Goal: Complete application form: Complete application form

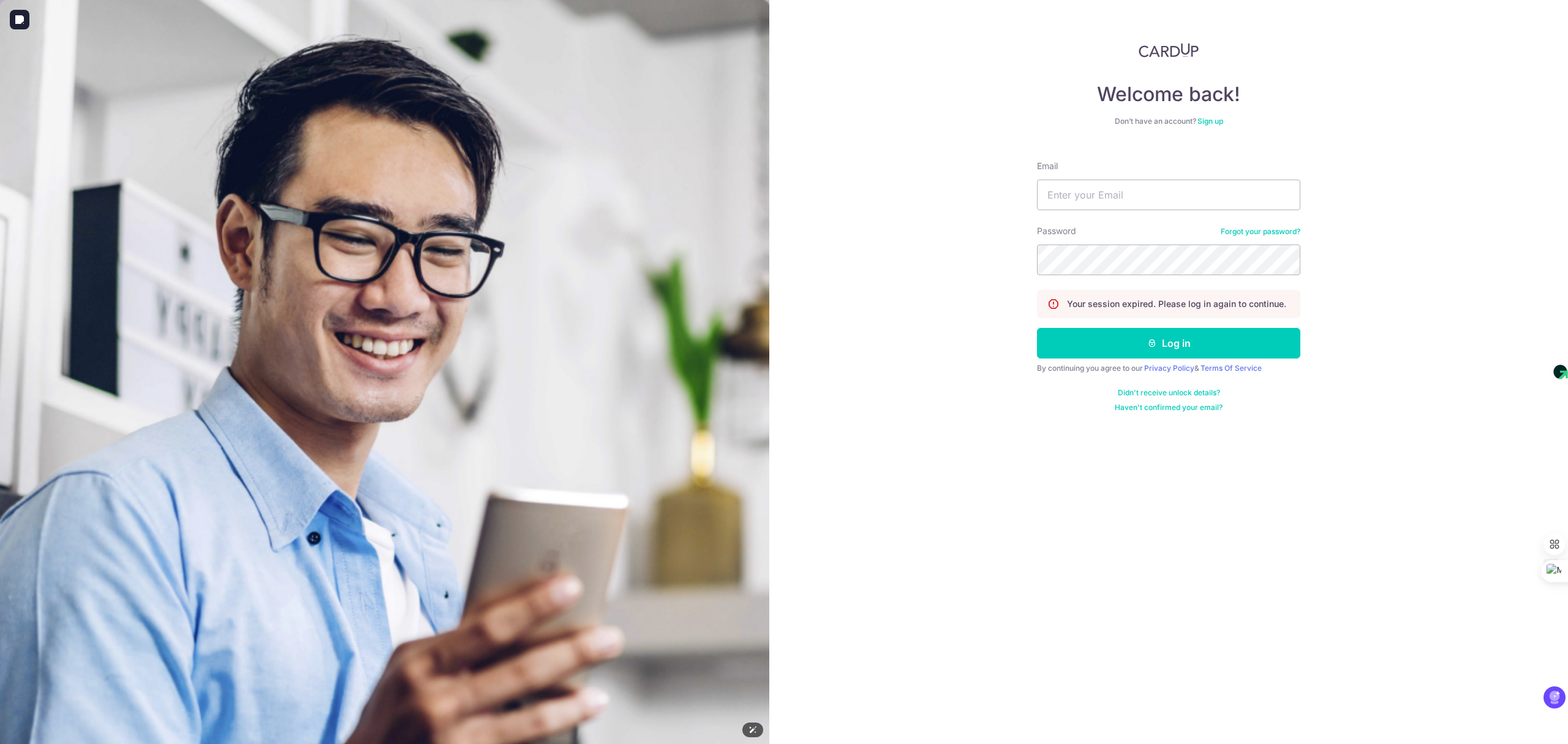
drag, startPoint x: 242, startPoint y: 299, endPoint x: 1064, endPoint y: 291, distance: 822.0
click at [242, 299] on img at bounding box center [385, 547] width 769 height 1094
click at [1102, 196] on input "Email" at bounding box center [1169, 195] width 264 height 31
type input "[EMAIL_ADDRESS][DOMAIN_NAME]"
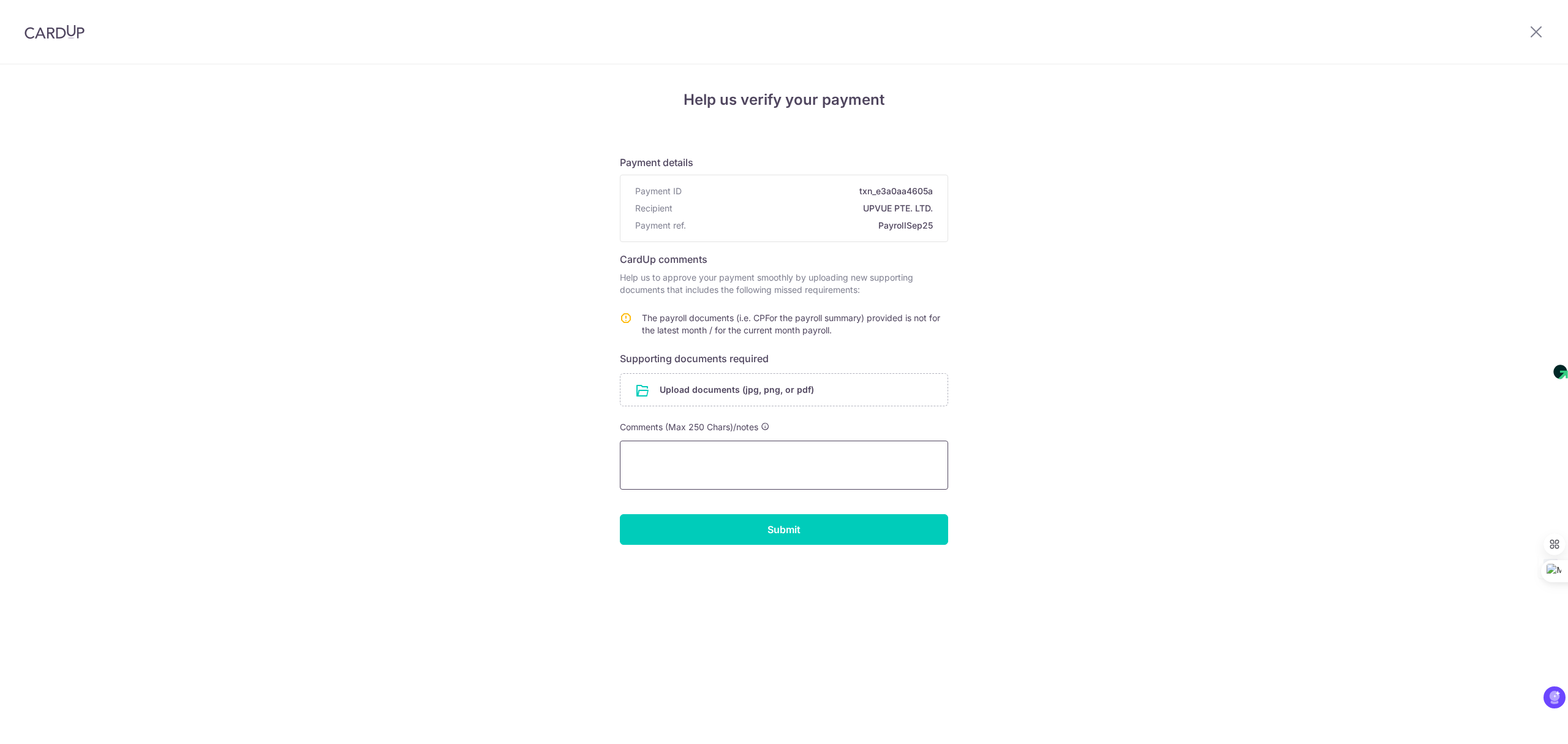
click at [736, 466] on textarea at bounding box center [784, 464] width 328 height 49
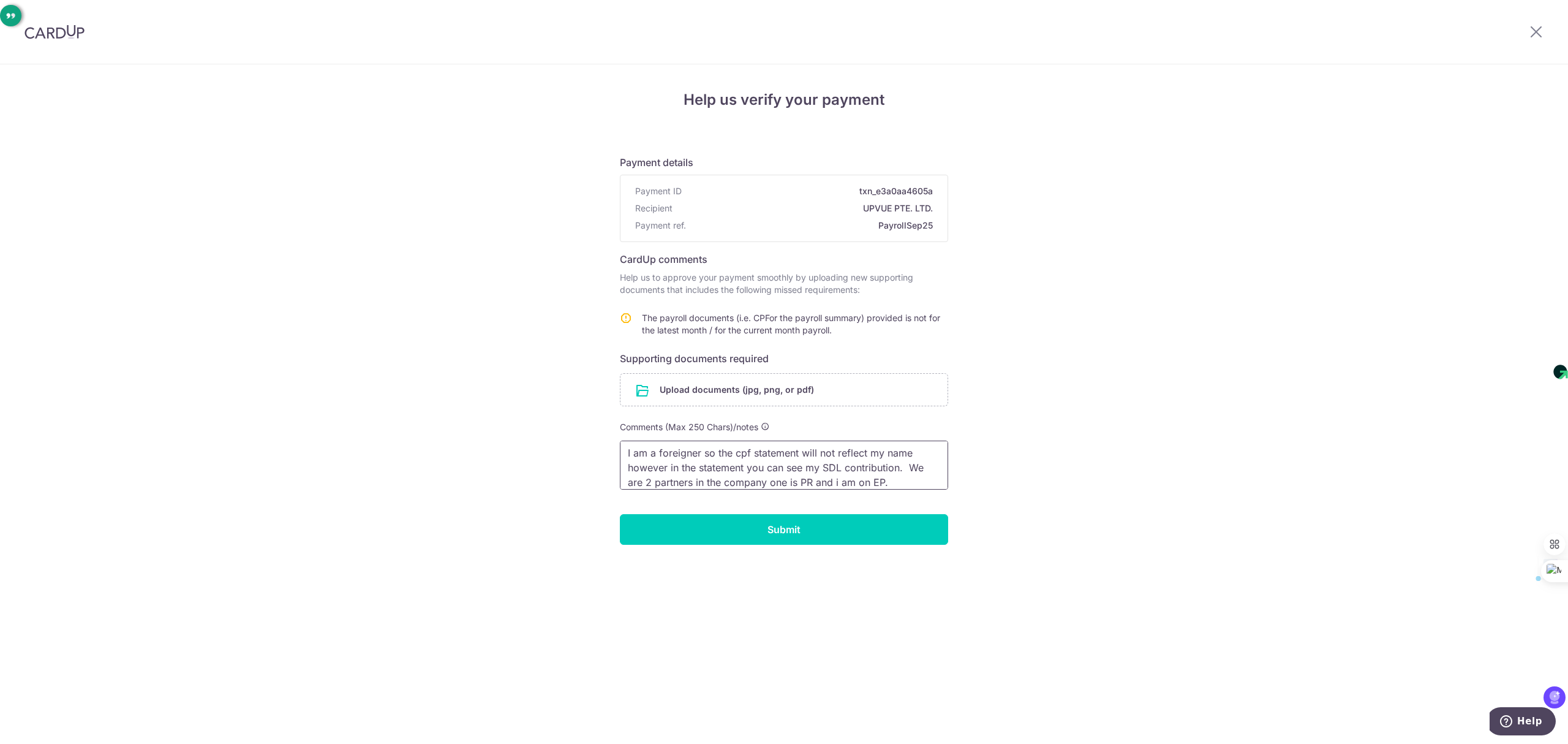
type textarea "I am a foreigner so the cpf statement will not reflect my name however in the s…"
paste textarea "As I am a foreign national, my name does not appear on the CPF statement. Howev…"
drag, startPoint x: 834, startPoint y: 466, endPoint x: 964, endPoint y: 462, distance: 130.1
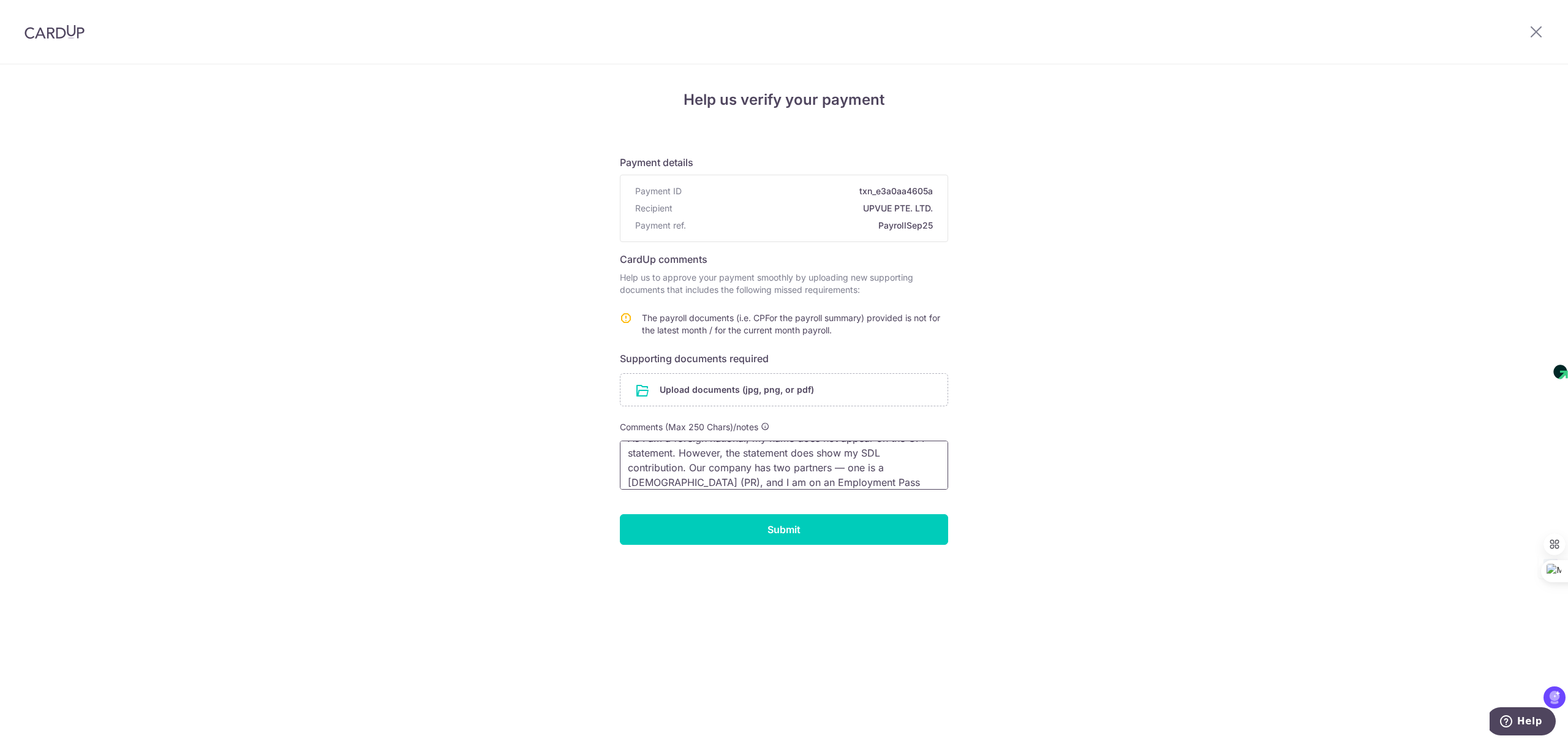
click at [837, 466] on textarea "As I am a foreign national, my name does not appear on the CPF statement. Howev…" at bounding box center [784, 464] width 328 height 49
type textarea "As I am a foreign national, my name does not appear on the CPF statement. Howev…"
click at [787, 528] on input "Submit" at bounding box center [784, 529] width 328 height 31
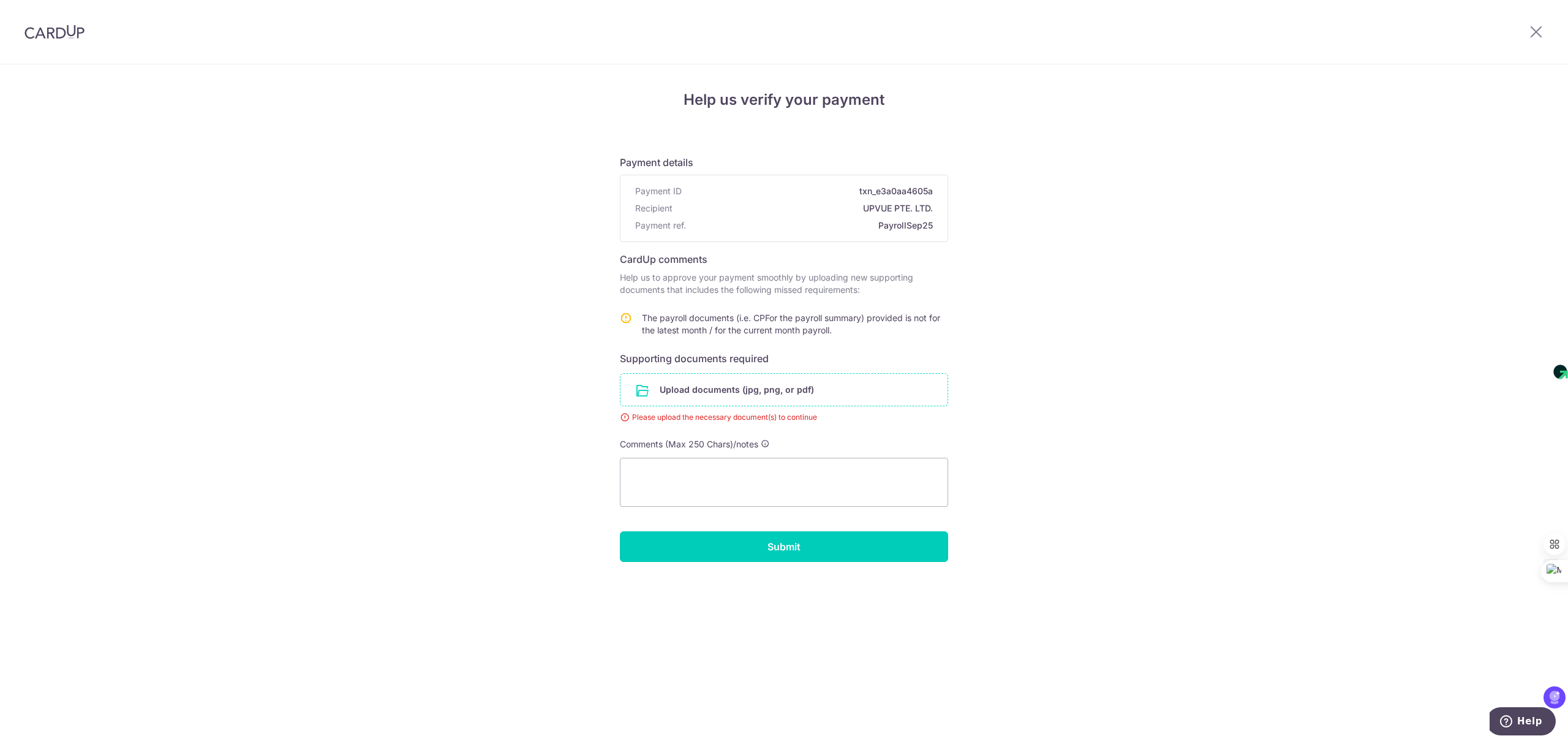
click at [814, 391] on input "file" at bounding box center [784, 390] width 327 height 32
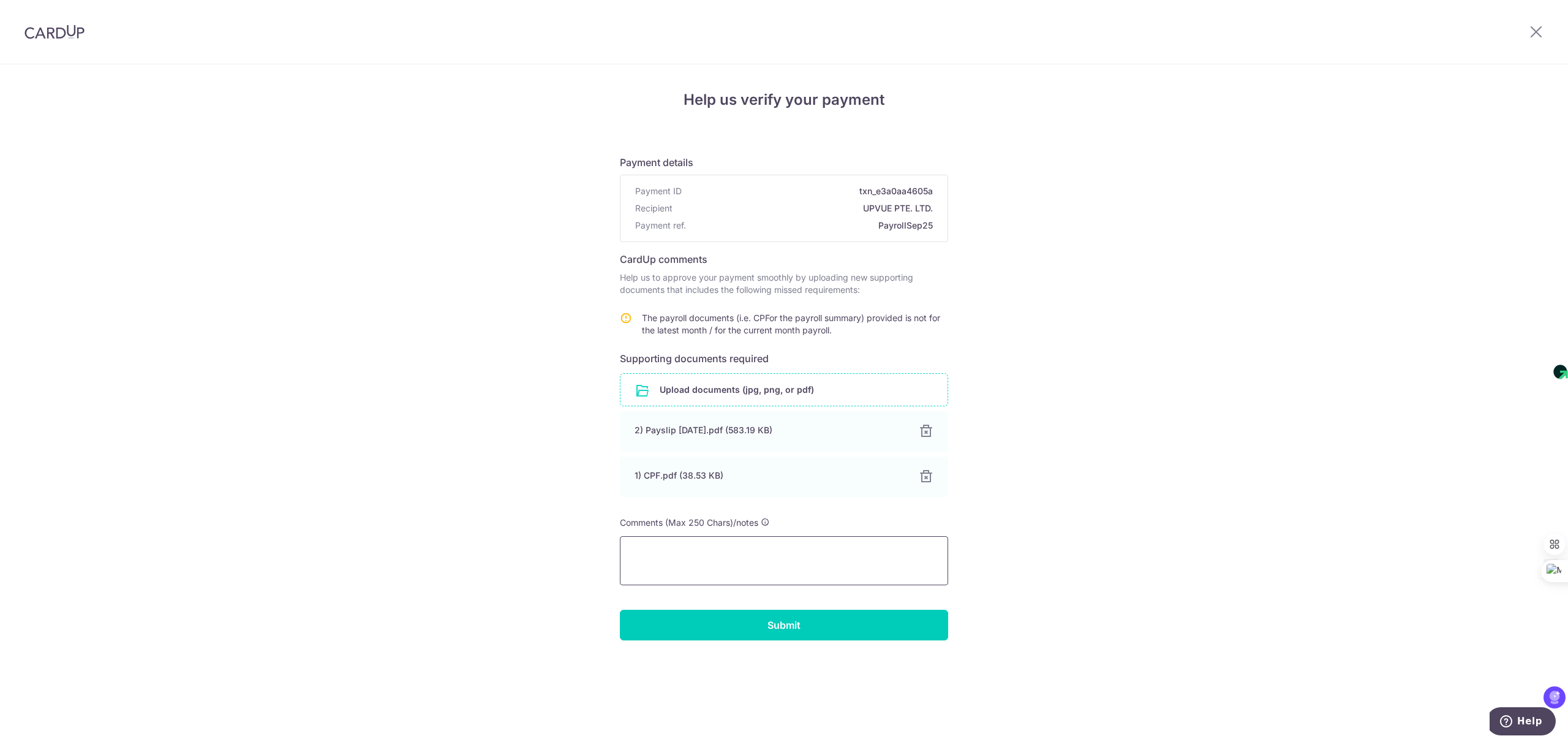
click at [733, 566] on textarea at bounding box center [784, 560] width 328 height 49
paste textarea "As I am a foreign national, my name does not appear on the CPF statement. Howev…"
drag, startPoint x: 836, startPoint y: 562, endPoint x: 908, endPoint y: 567, distance: 72.2
click at [893, 567] on textarea "As I am a foreign national, my name does not appear on the CPF statement. Howev…" at bounding box center [784, 560] width 328 height 49
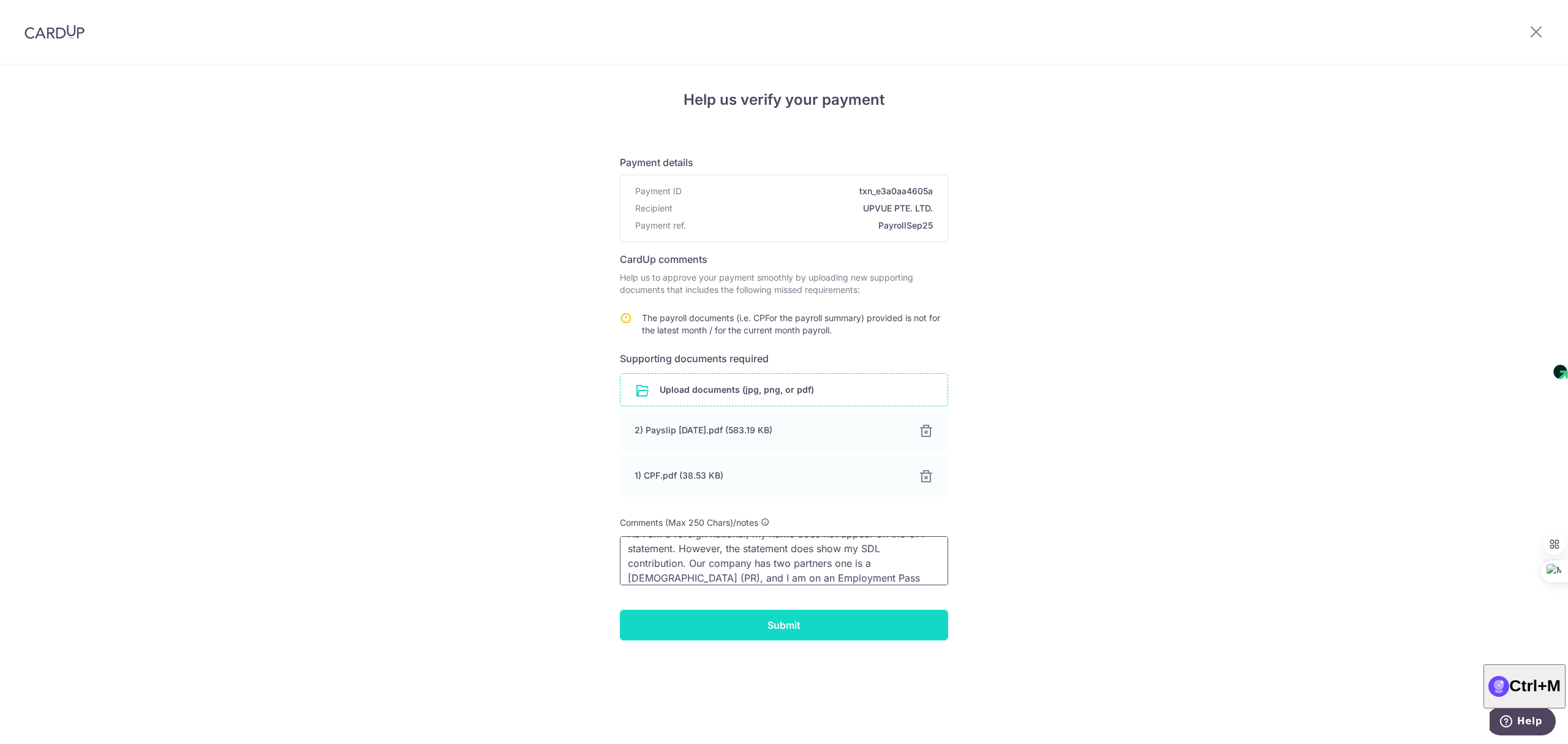
type textarea "As I am a foreign national, my name does not appear on the CPF statement. Howev…"
click at [833, 620] on input "Submit" at bounding box center [784, 625] width 328 height 31
